Goal: Information Seeking & Learning: Learn about a topic

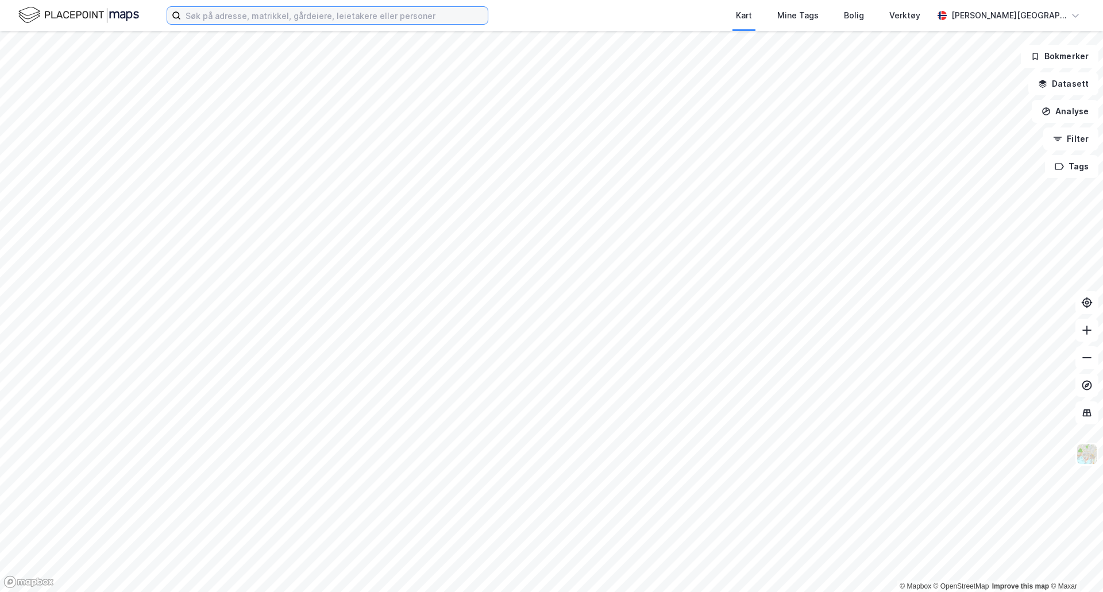
click at [246, 21] on input at bounding box center [334, 15] width 307 height 17
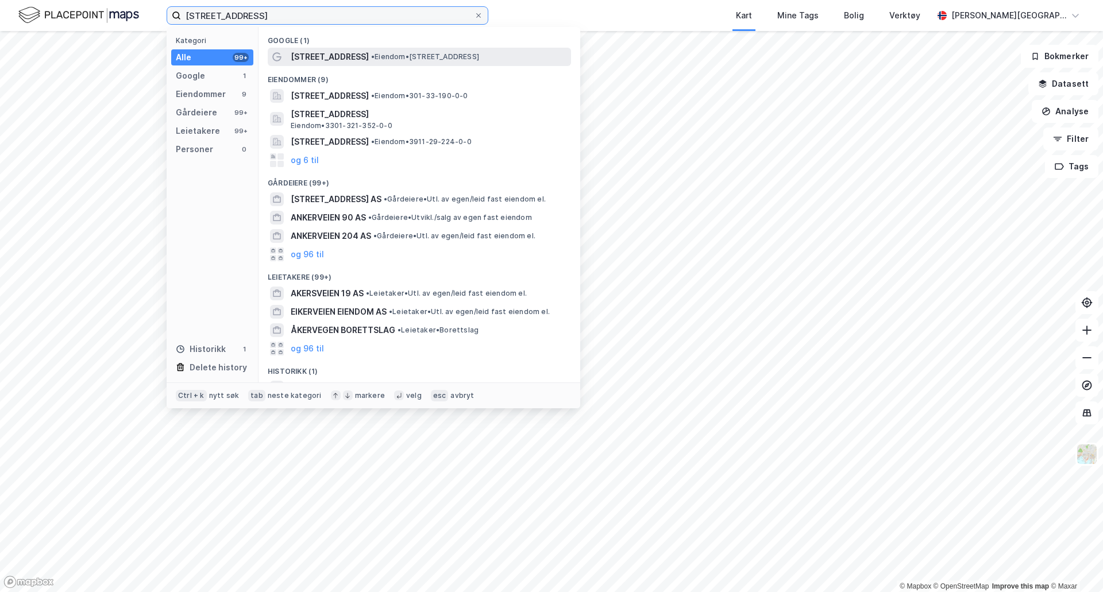
type input "[STREET_ADDRESS]"
click at [334, 51] on span "[STREET_ADDRESS]" at bounding box center [330, 57] width 78 height 14
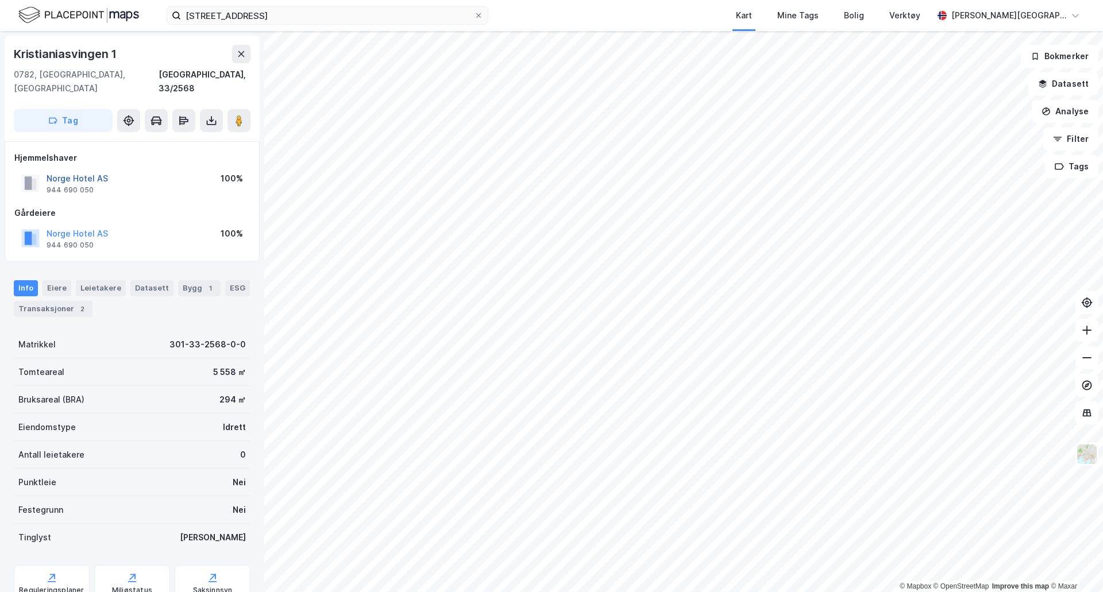
click at [0, 0] on button "Norge Hotel AS" at bounding box center [0, 0] width 0 height 0
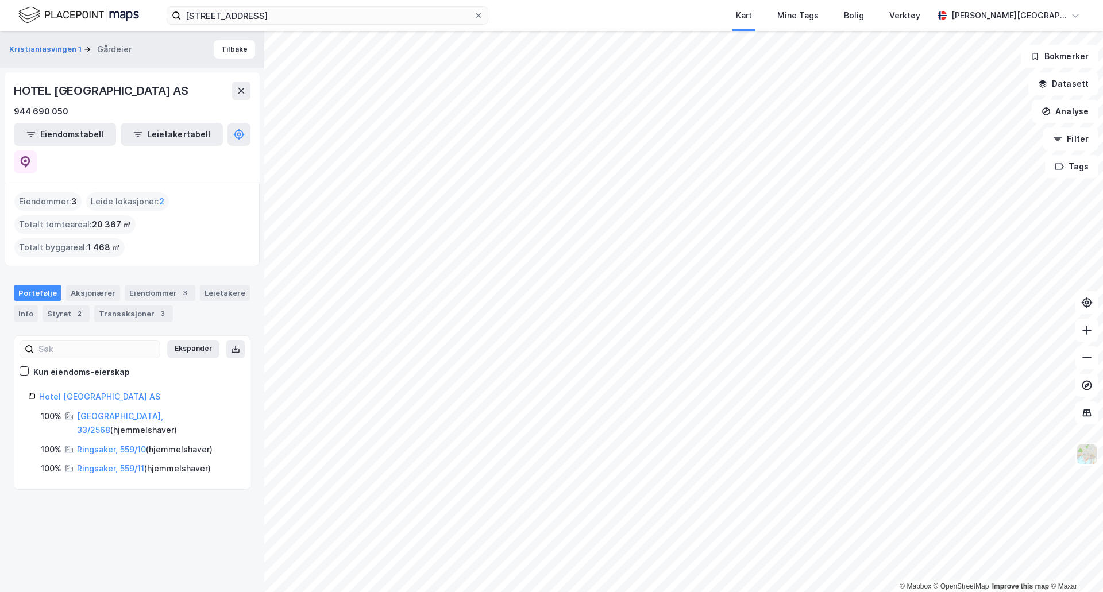
click at [384, 592] on html "ankerveien 6 Kart Mine Tags Bolig Verktøy [PERSON_NAME] © Mapbox © OpenStreetMa…" at bounding box center [551, 296] width 1103 height 592
